Goal: Task Accomplishment & Management: Use online tool/utility

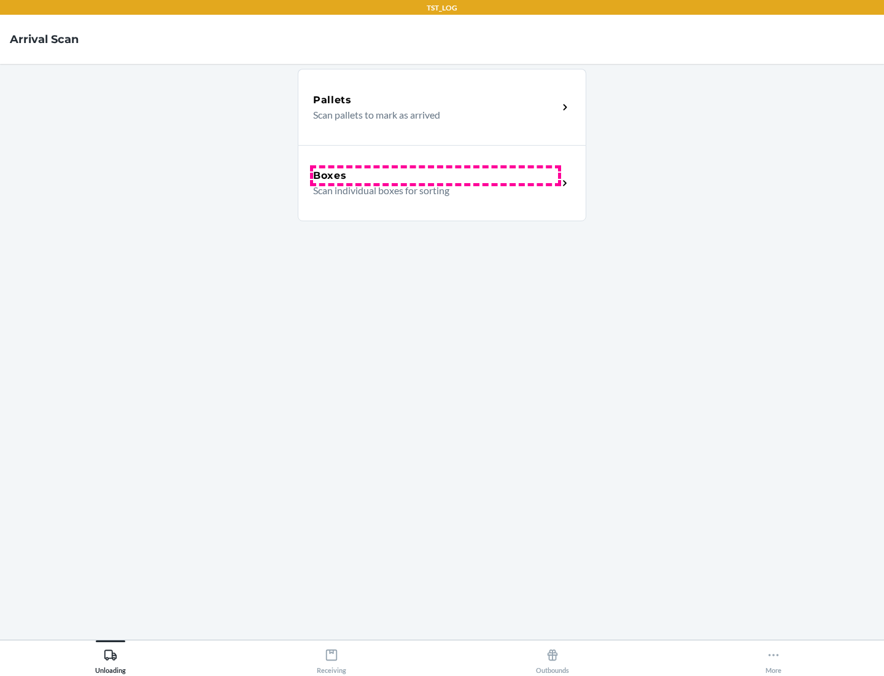
click at [435, 176] on div "Boxes" at bounding box center [435, 175] width 245 height 15
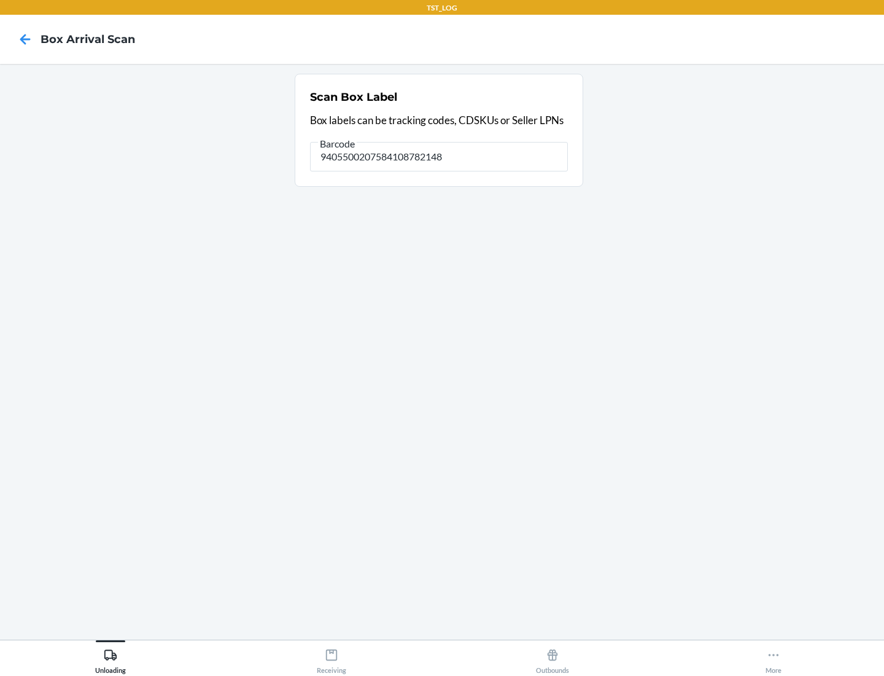
type input "9405500207584108782148"
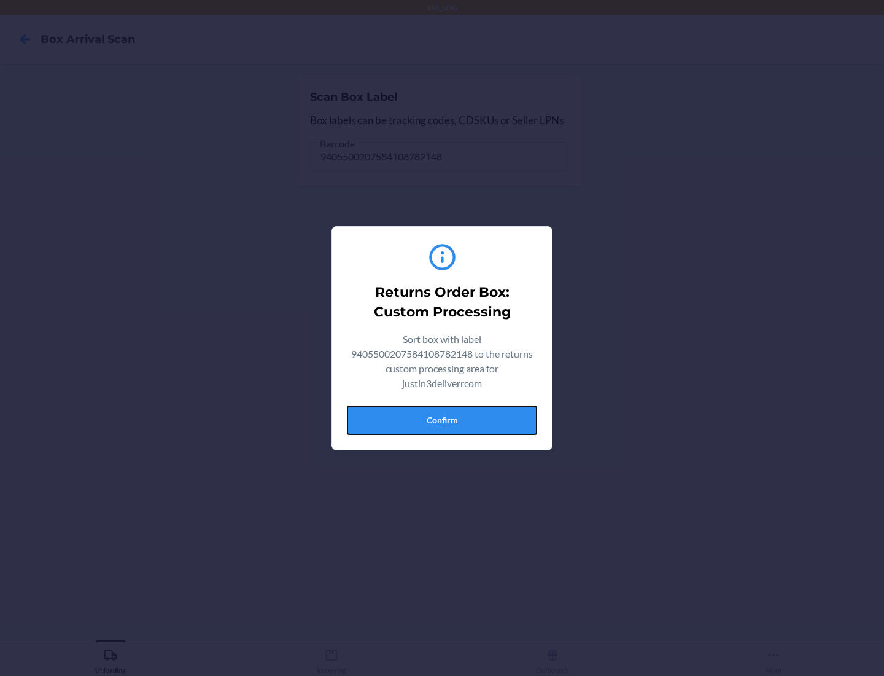
click at [442, 419] on button "Confirm" at bounding box center [442, 419] width 190 height 29
